Goal: Task Accomplishment & Management: Complete application form

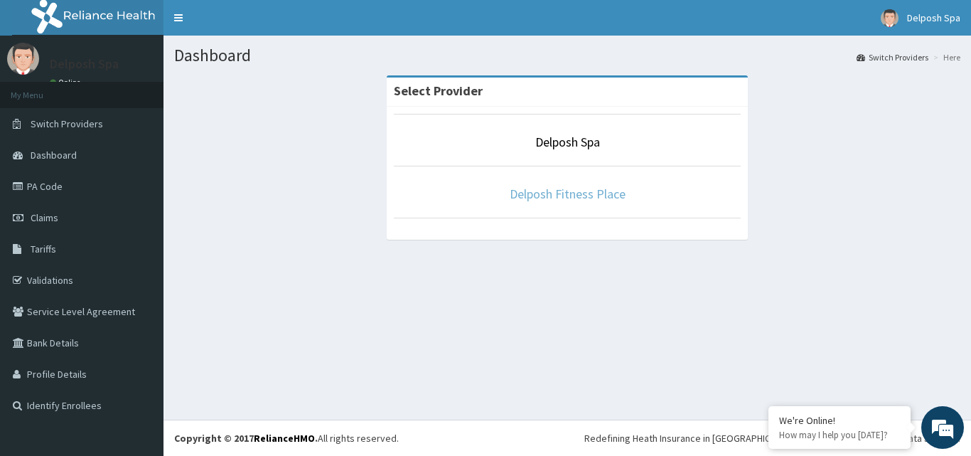
click at [590, 198] on link "Delposh Fitness Place" at bounding box center [568, 194] width 116 height 16
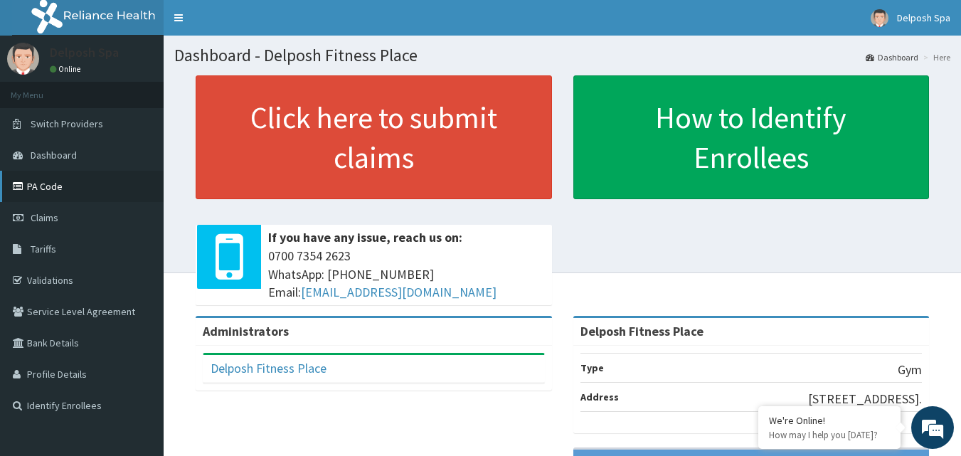
click at [61, 190] on link "PA Code" at bounding box center [82, 186] width 164 height 31
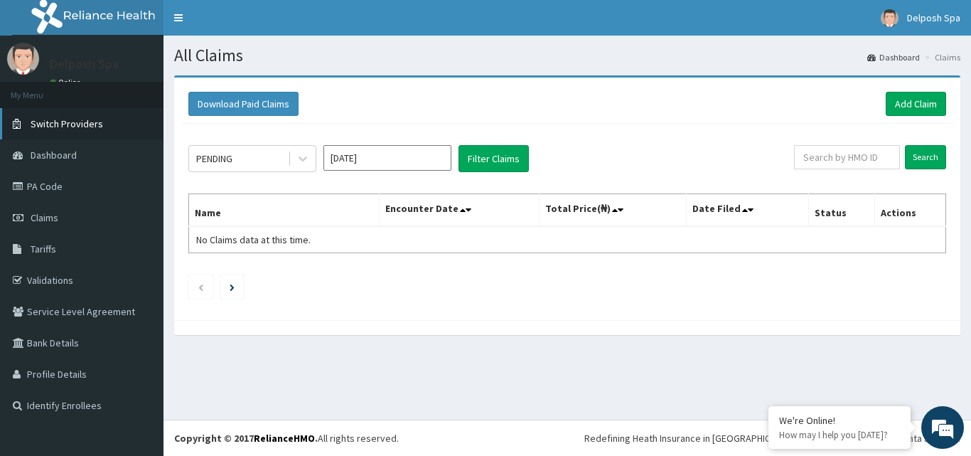
click at [89, 129] on span "Switch Providers" at bounding box center [67, 123] width 73 height 13
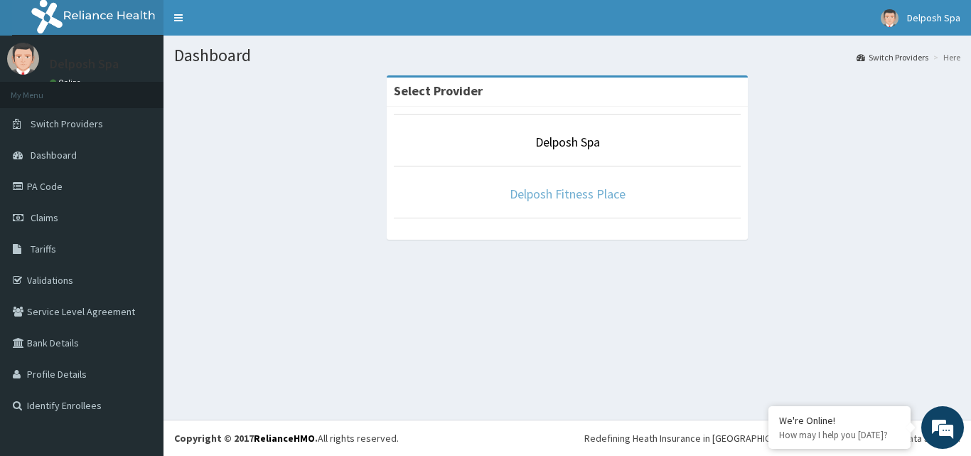
click at [564, 200] on link "Delposh Fitness Place" at bounding box center [568, 194] width 116 height 16
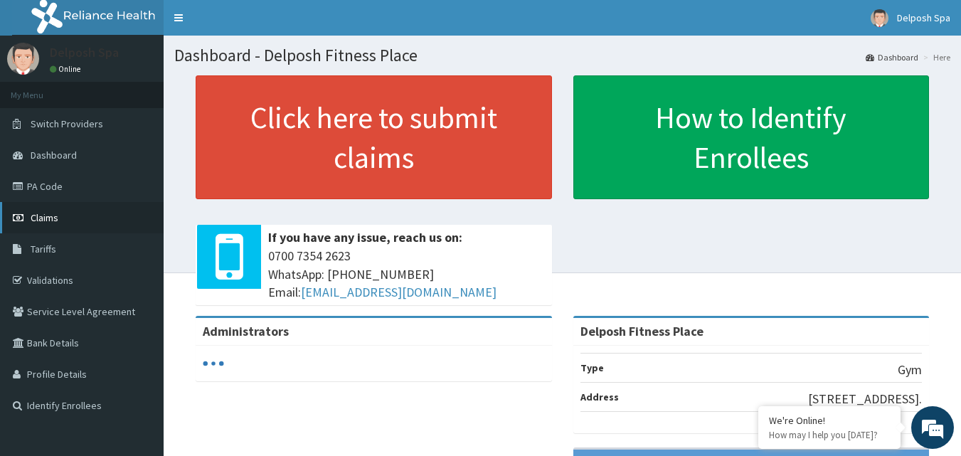
click at [82, 208] on link "Claims" at bounding box center [82, 217] width 164 height 31
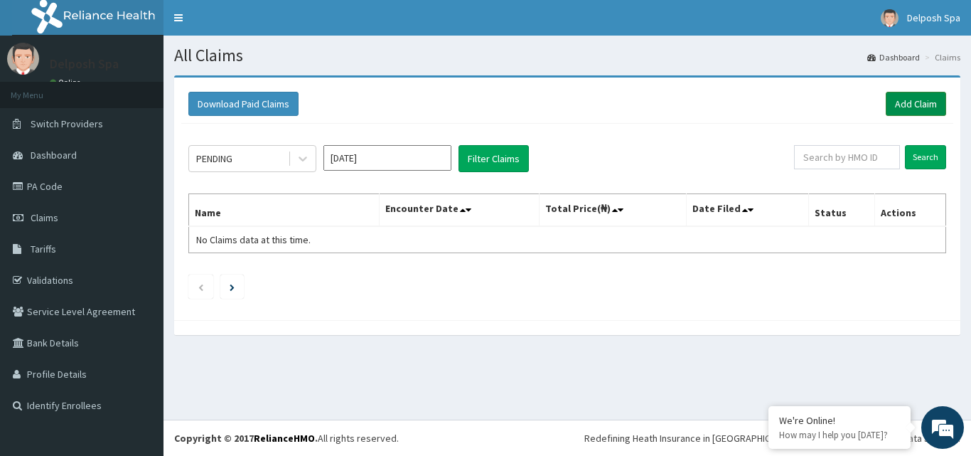
click at [937, 97] on link "Add Claim" at bounding box center [916, 104] width 60 height 24
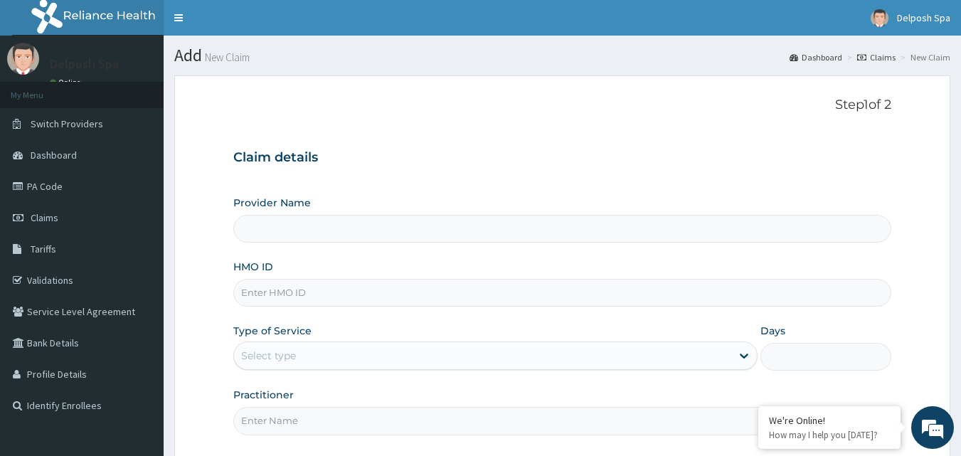
click at [521, 294] on input "HMO ID" at bounding box center [562, 293] width 659 height 28
type input "Delposh Fitness Place"
type input "1"
type input "LTI/10063/A"
click at [577, 423] on input "Practitioner" at bounding box center [562, 421] width 659 height 28
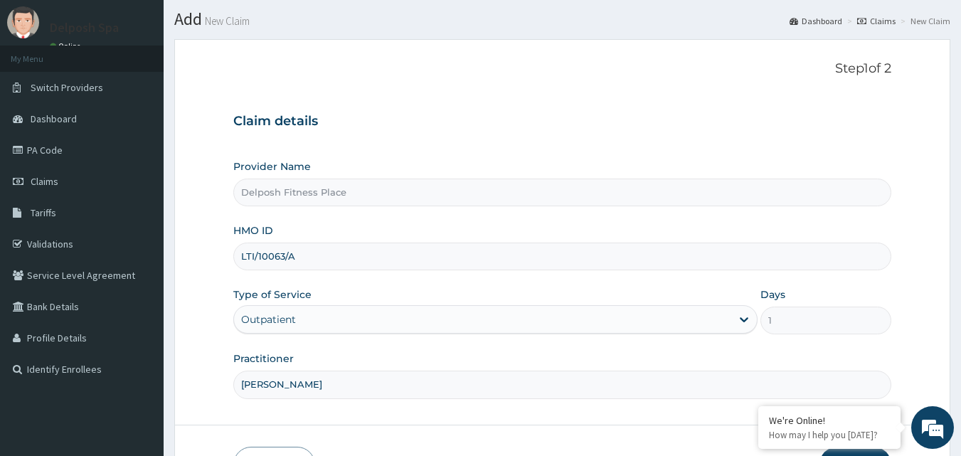
scroll to position [133, 0]
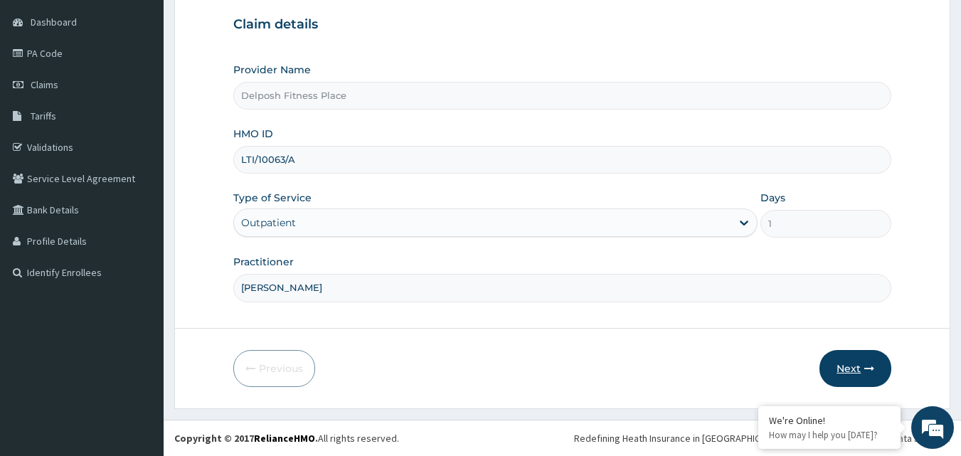
type input "[PERSON_NAME]"
click at [858, 363] on button "Next" at bounding box center [855, 368] width 72 height 37
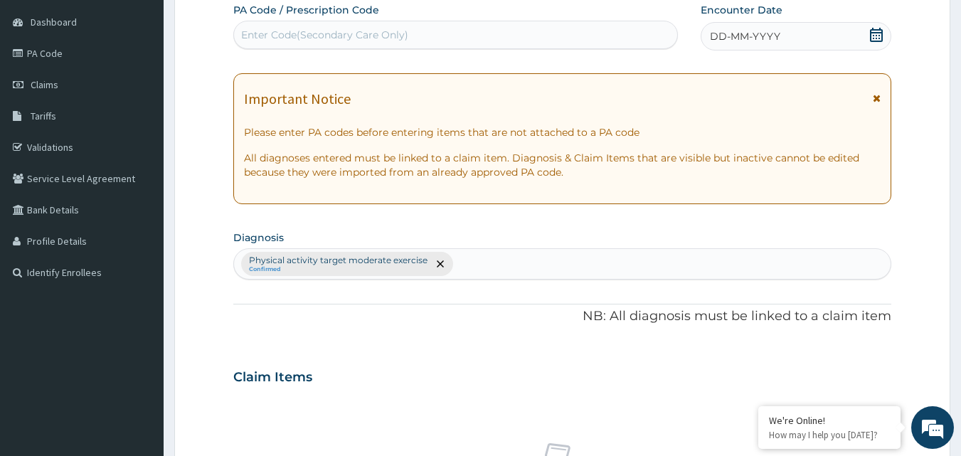
click at [494, 38] on div "Enter Code(Secondary Care Only)" at bounding box center [456, 34] width 444 height 23
paste input "PA/338380"
type input "PA/338380"
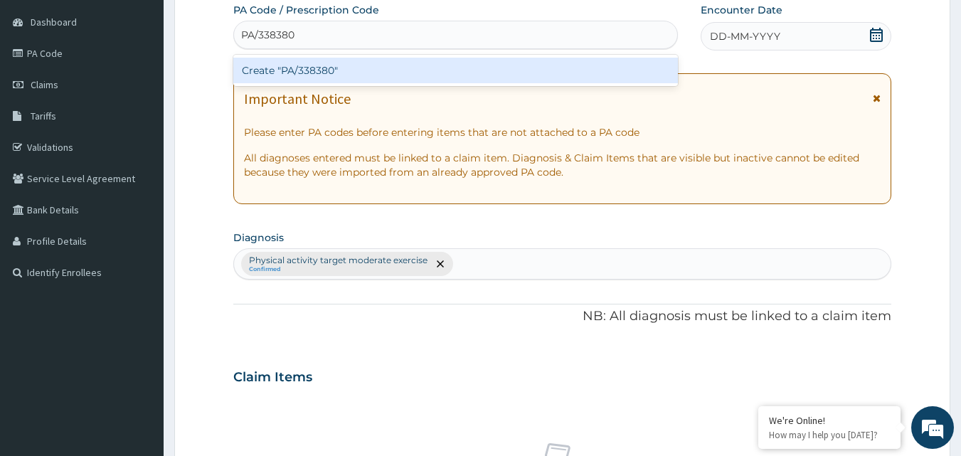
click at [486, 68] on div "Create "PA/338380"" at bounding box center [455, 71] width 445 height 26
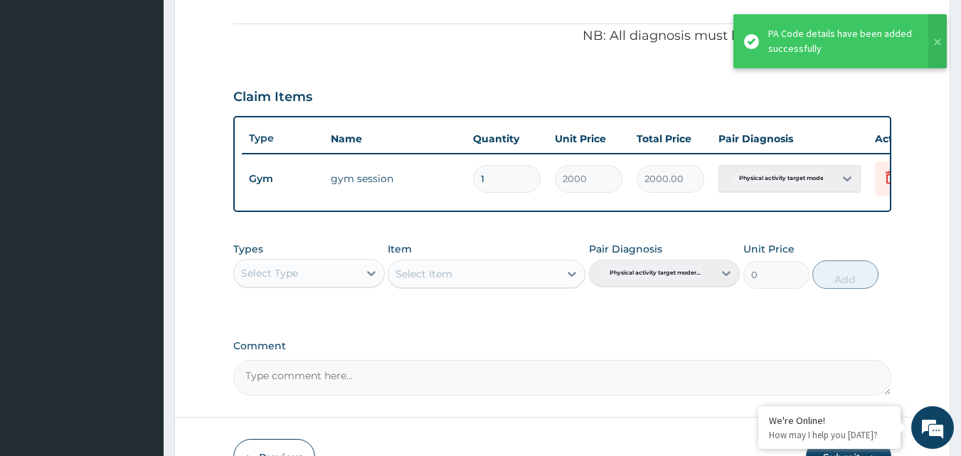
scroll to position [513, 0]
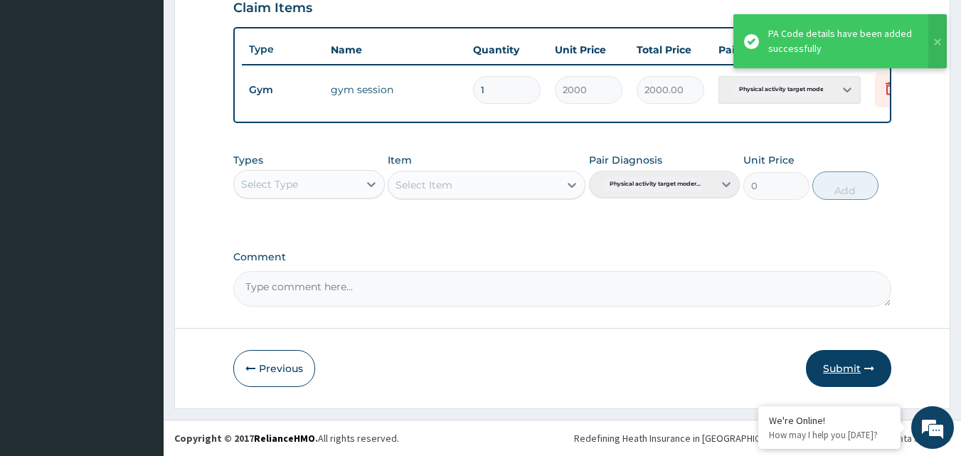
click at [851, 358] on button "Submit" at bounding box center [848, 368] width 85 height 37
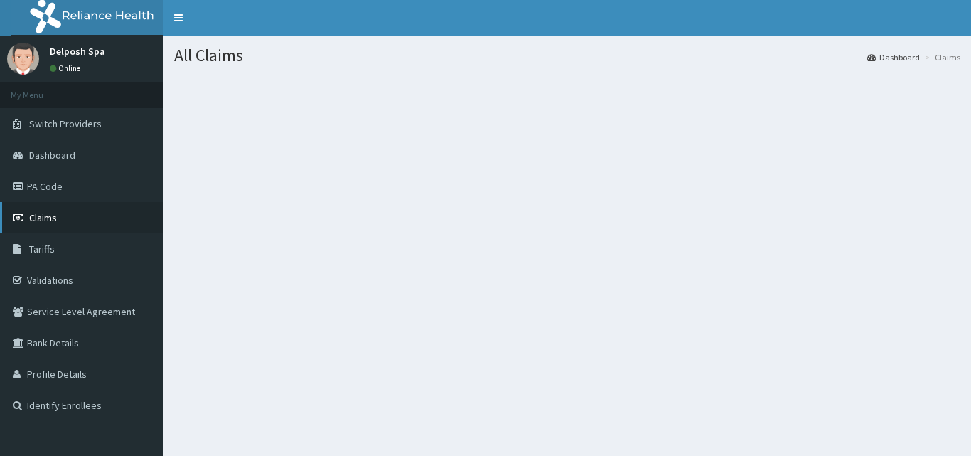
click at [55, 222] on span "Claims" at bounding box center [43, 217] width 28 height 13
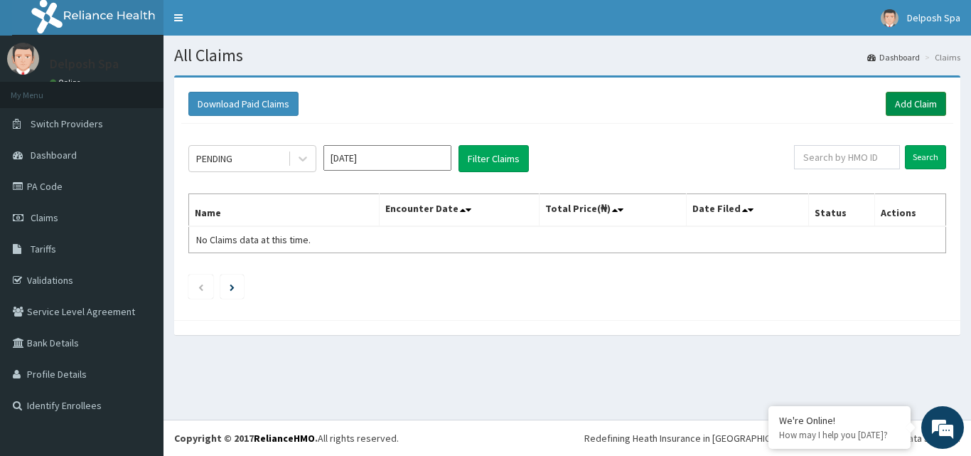
click at [901, 98] on link "Add Claim" at bounding box center [916, 104] width 60 height 24
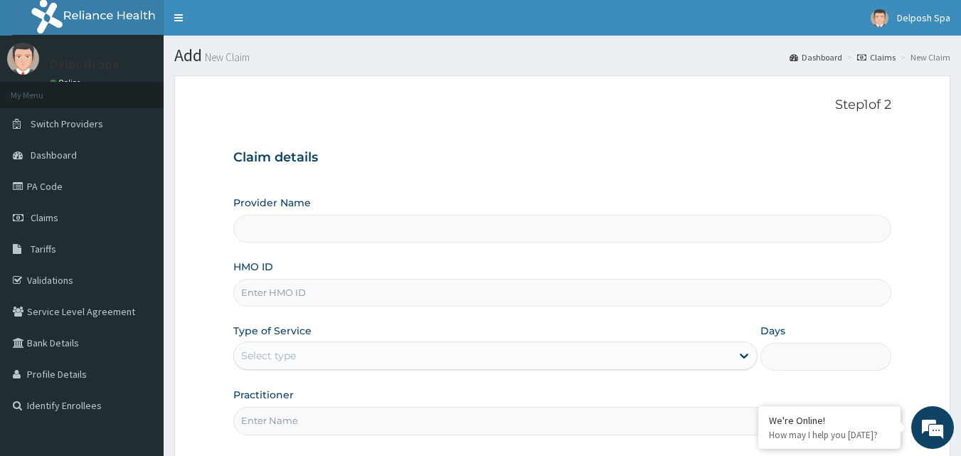
type input "Delposh Fitness Place"
type input "1"
click at [396, 301] on input "HMO ID" at bounding box center [562, 293] width 659 height 28
type input "BJL/10002/A"
click at [427, 429] on input "Practitioner" at bounding box center [562, 421] width 659 height 28
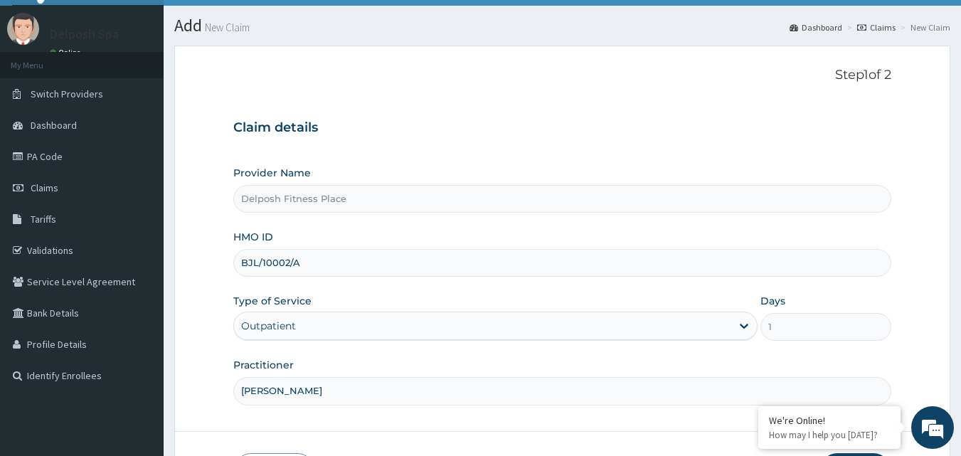
scroll to position [127, 0]
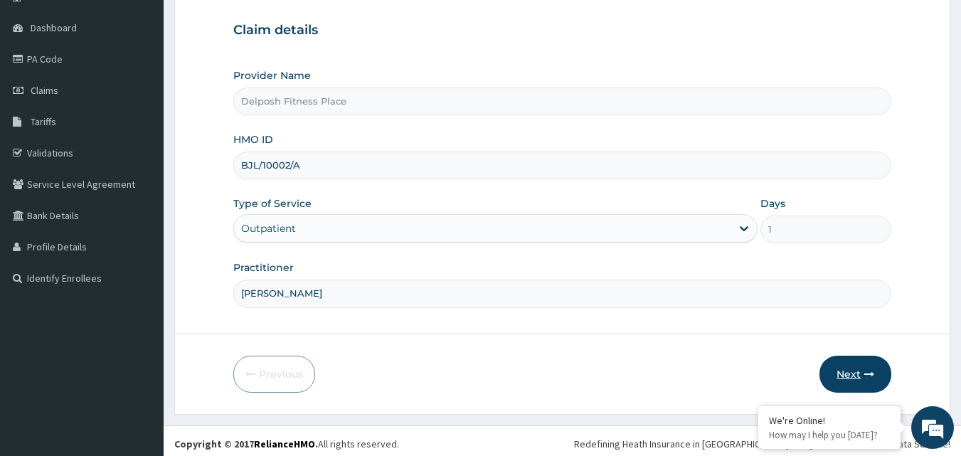
type input "CLARKSON"
click at [867, 370] on icon "button" at bounding box center [869, 374] width 10 height 10
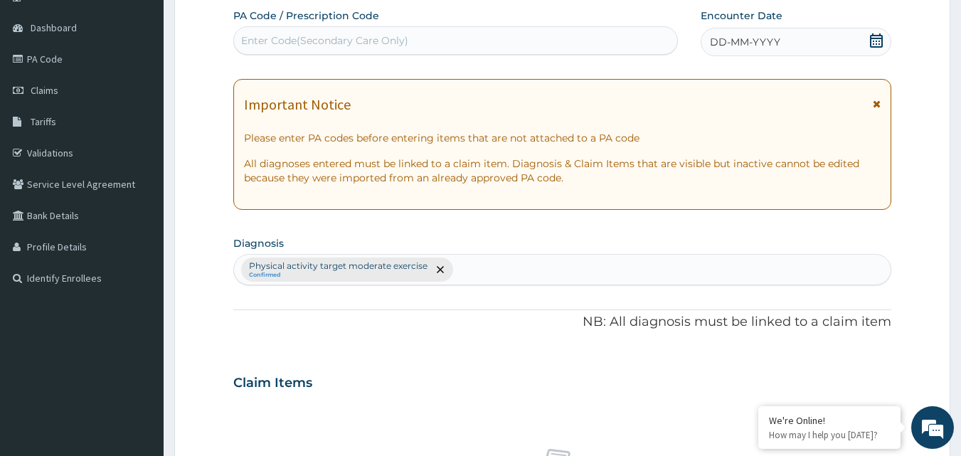
click at [435, 43] on div "Enter Code(Secondary Care Only)" at bounding box center [456, 40] width 444 height 23
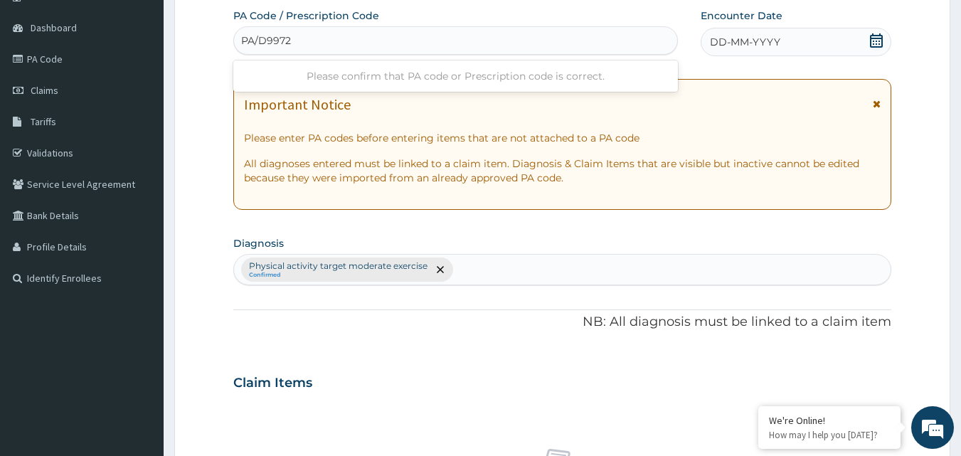
type input "PA/D99728"
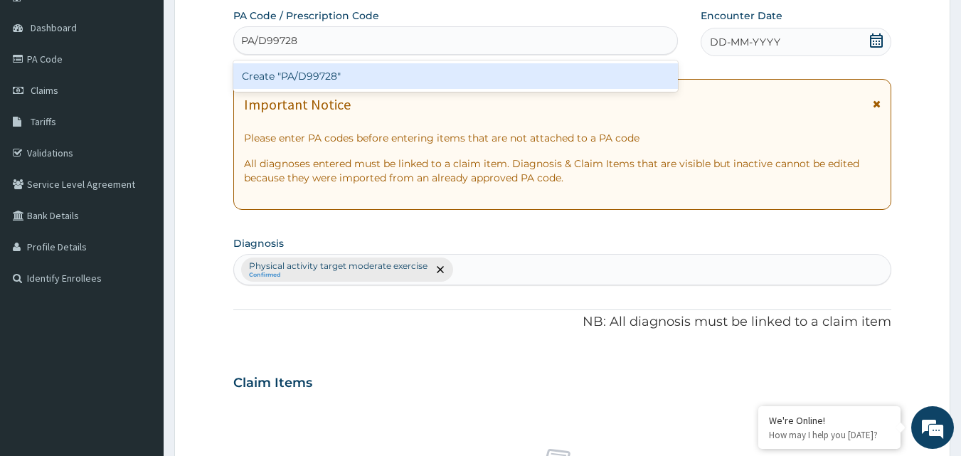
click at [437, 78] on div "Create "PA/D99728"" at bounding box center [455, 76] width 445 height 26
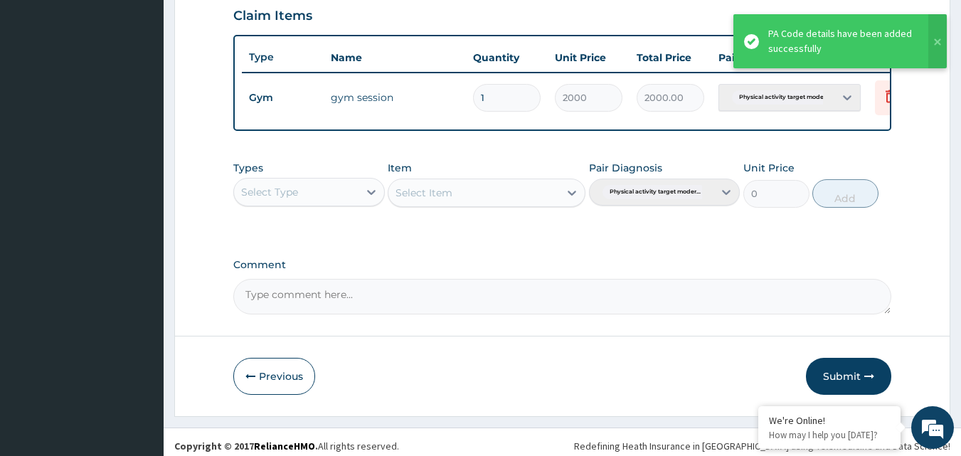
scroll to position [513, 0]
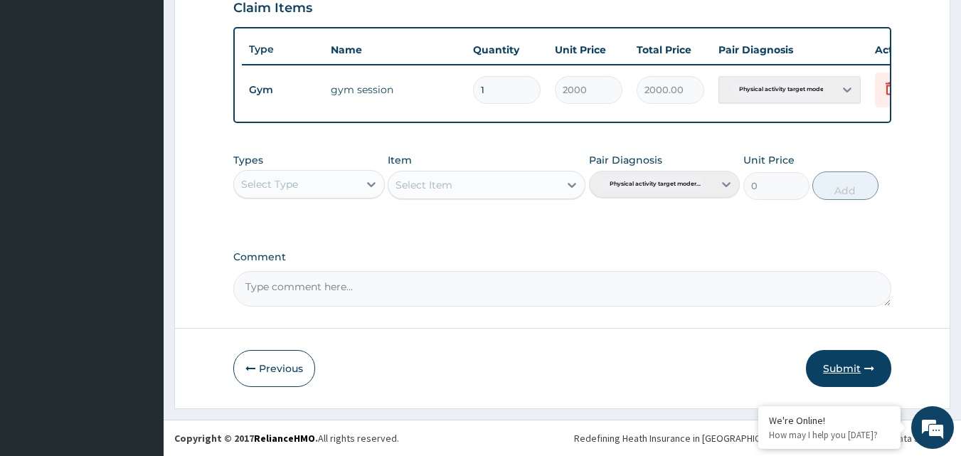
click at [836, 363] on button "Submit" at bounding box center [848, 368] width 85 height 37
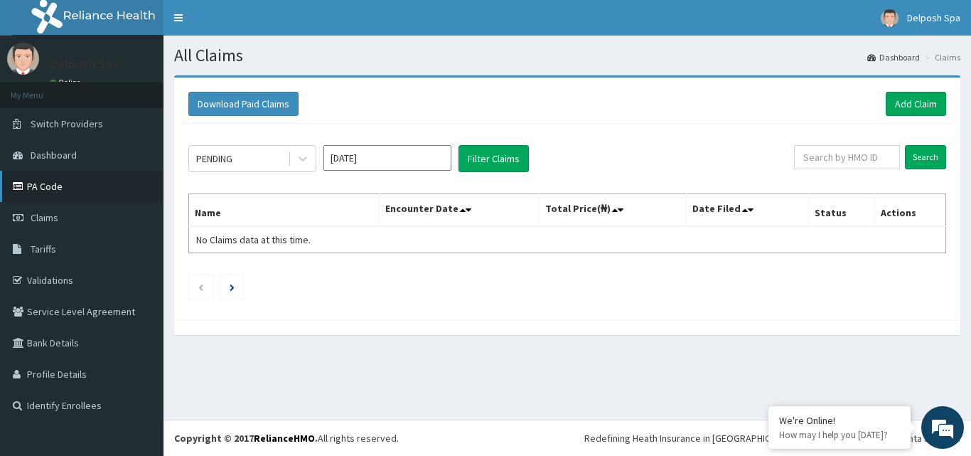
click at [43, 196] on link "PA Code" at bounding box center [82, 186] width 164 height 31
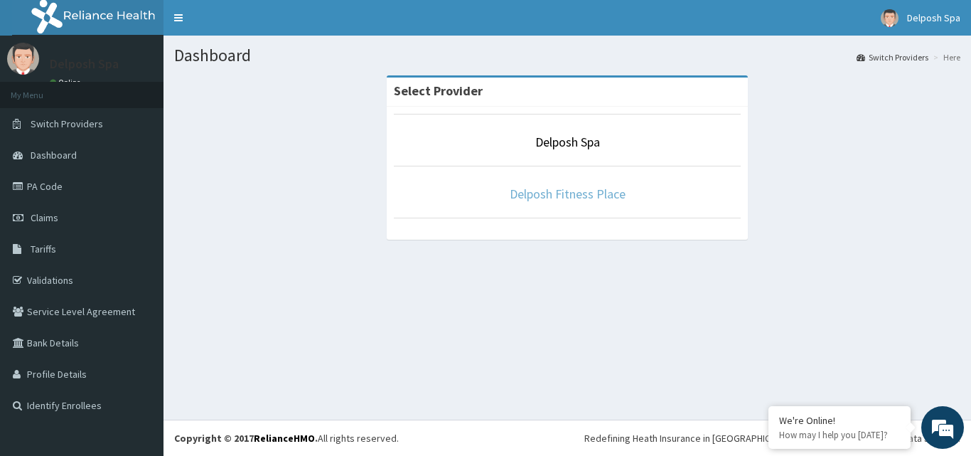
click at [530, 195] on link "Delposh Fitness Place" at bounding box center [568, 194] width 116 height 16
